Goal: Transaction & Acquisition: Book appointment/travel/reservation

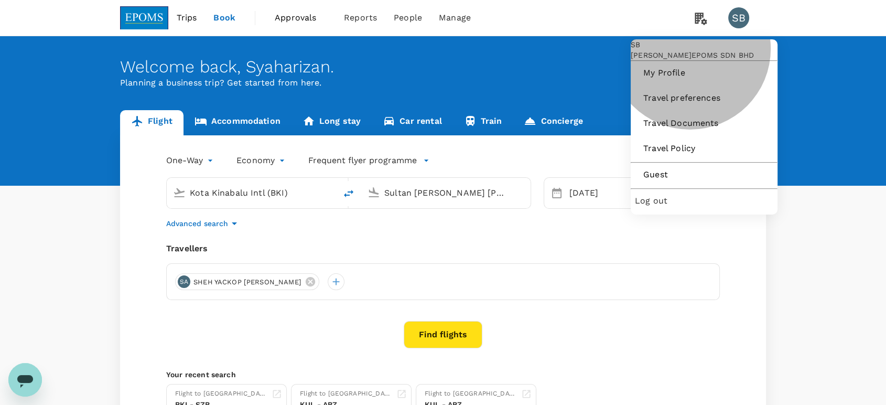
click at [694, 207] on span "Log out" at bounding box center [704, 201] width 138 height 13
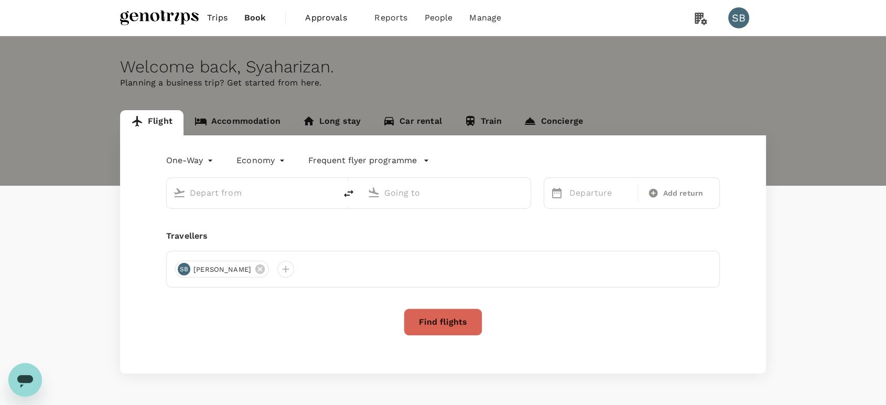
type input "roundtrip"
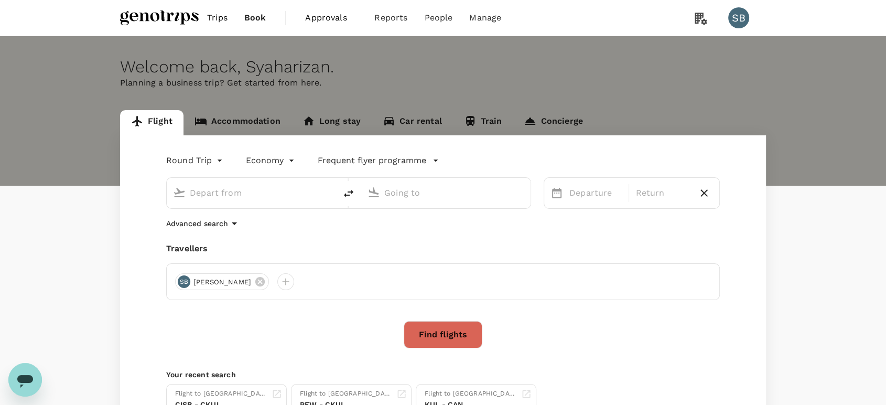
type input "[GEOGRAPHIC_DATA], [GEOGRAPHIC_DATA] (any)"
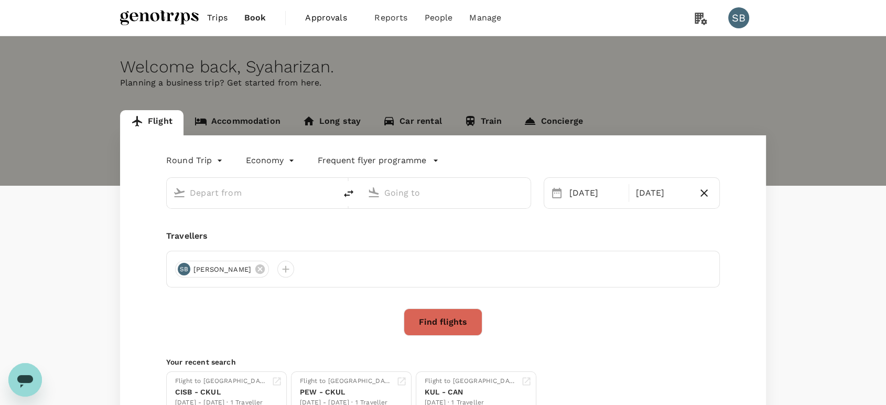
type input "[GEOGRAPHIC_DATA], [GEOGRAPHIC_DATA] (any)"
